Goal: Find specific page/section: Find specific page/section

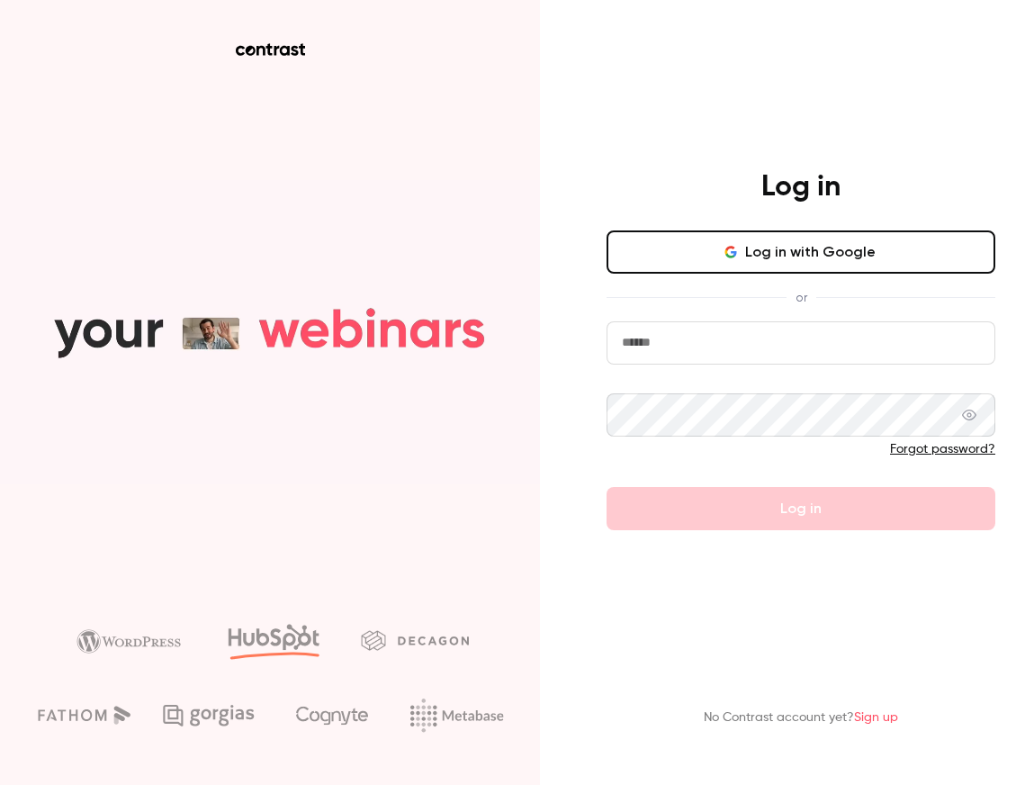
click at [673, 266] on button "Log in with Google" at bounding box center [801, 251] width 389 height 43
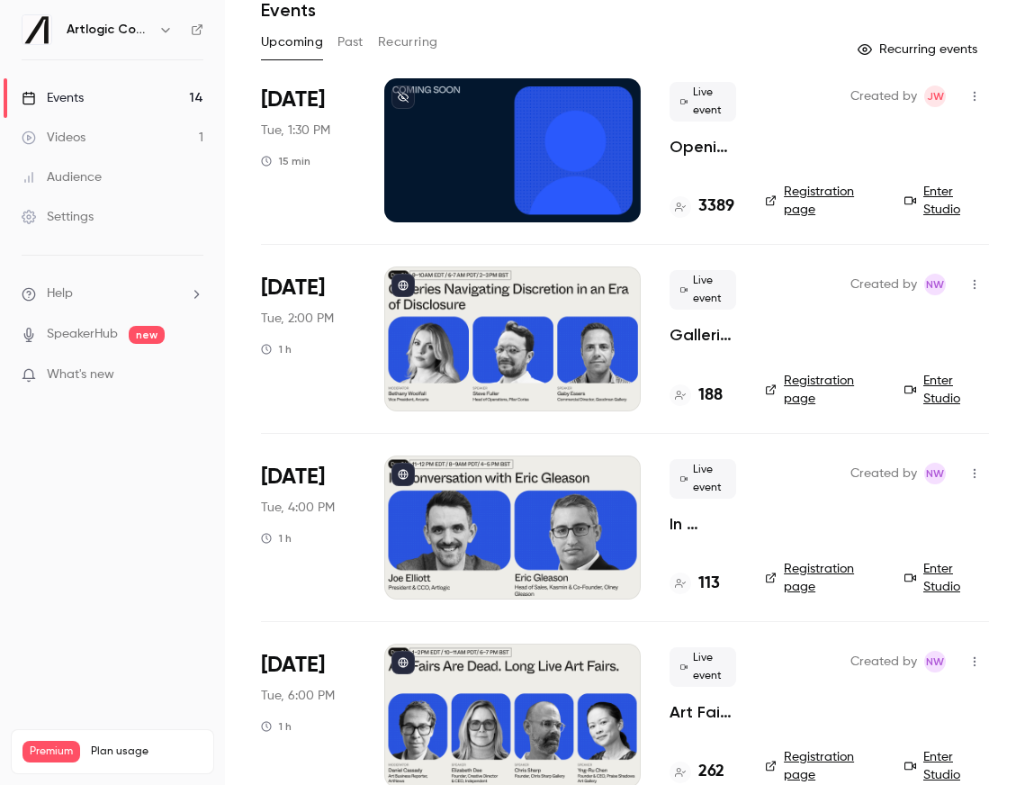
scroll to position [149, 0]
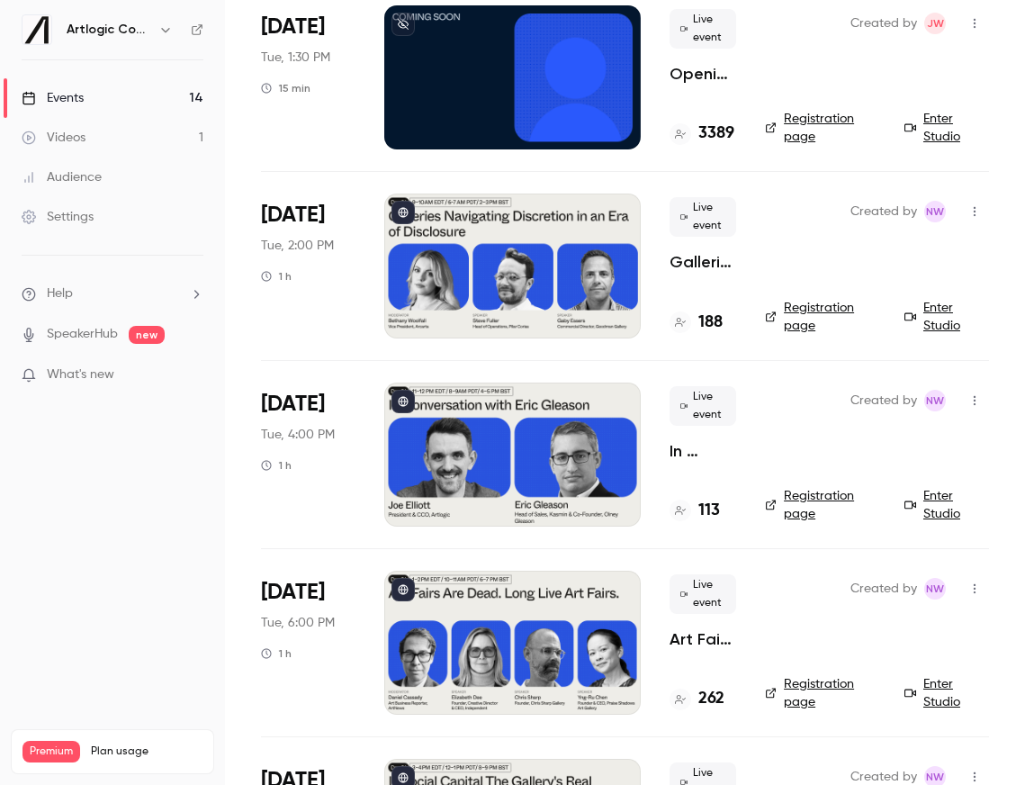
click at [492, 303] on div at bounding box center [512, 266] width 257 height 144
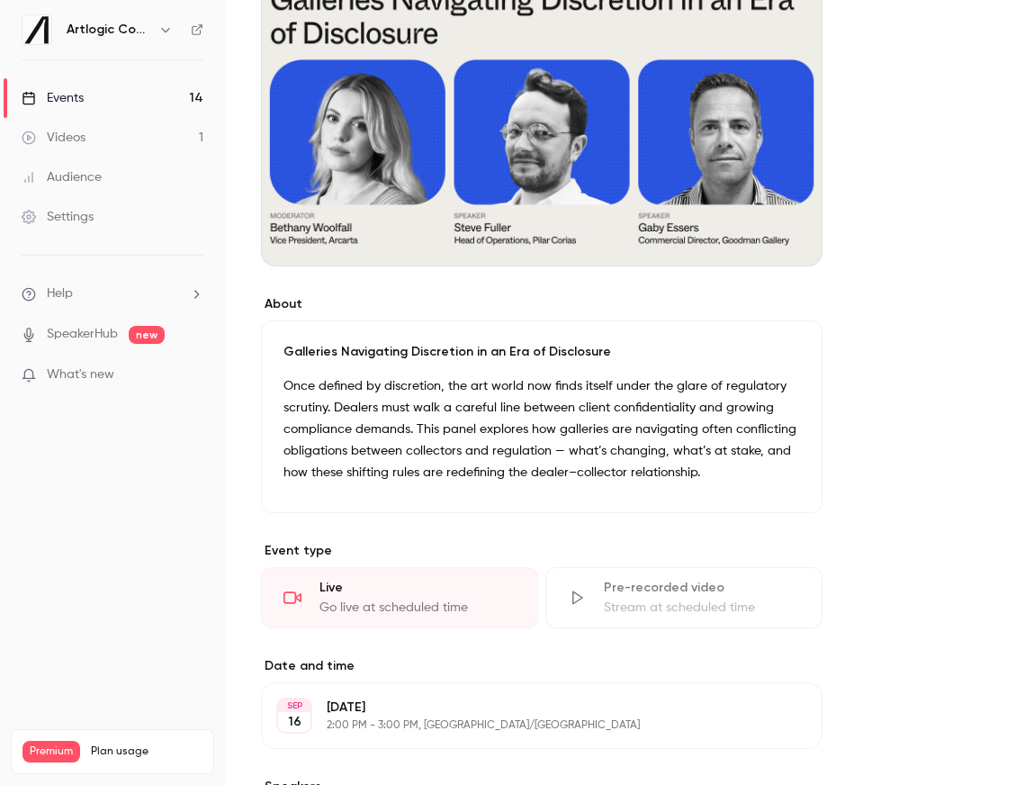
scroll to position [236, 0]
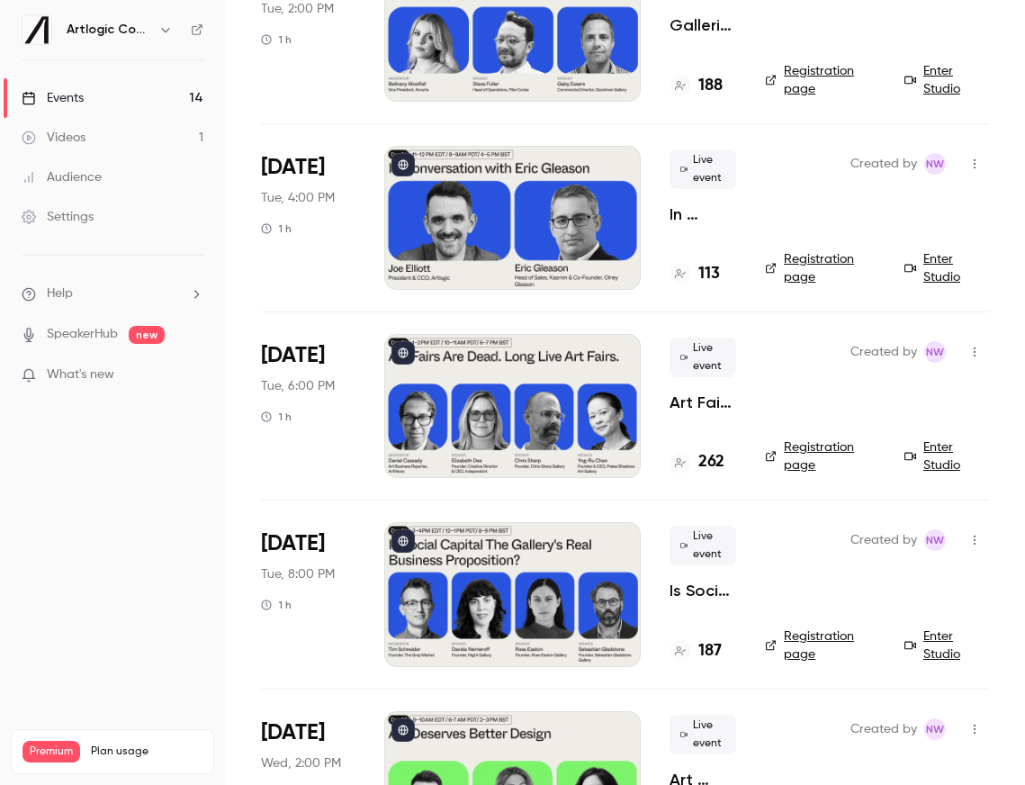
scroll to position [388, 0]
